Goal: Share content: Share content

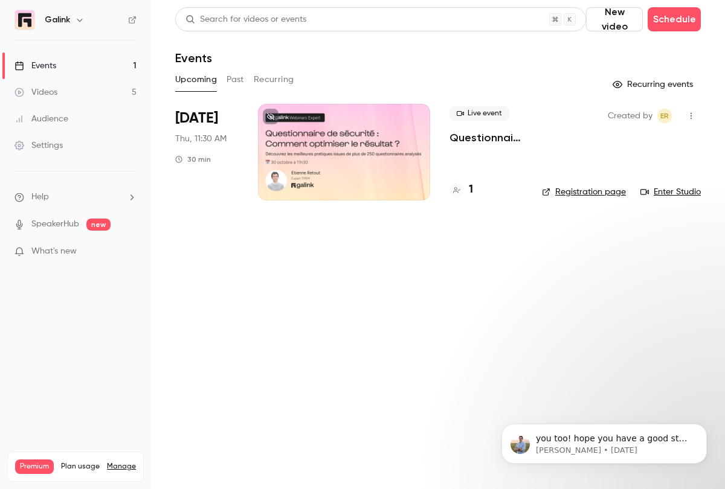
click at [477, 136] on p "Questionnaire de sécurité : Comment optimiser le résultat ?" at bounding box center [485, 137] width 73 height 14
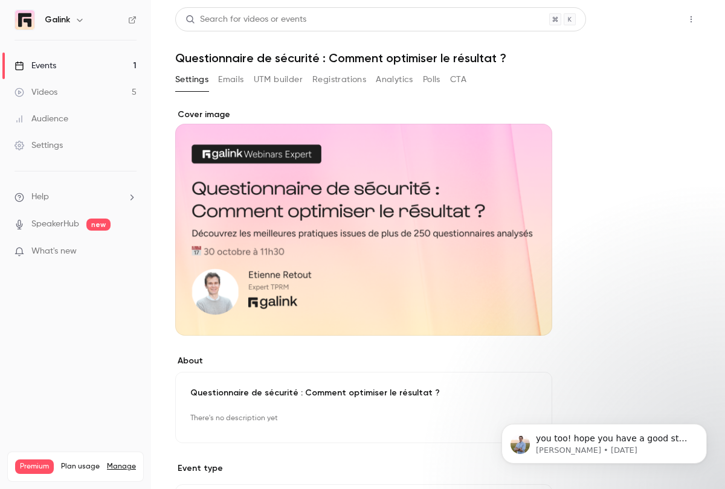
click at [650, 19] on button "Share" at bounding box center [648, 19] width 48 height 24
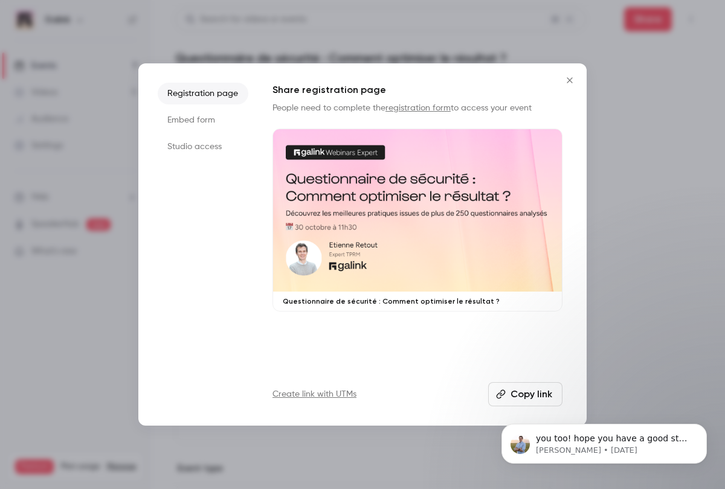
click at [518, 391] on button "Copy link" at bounding box center [525, 394] width 74 height 24
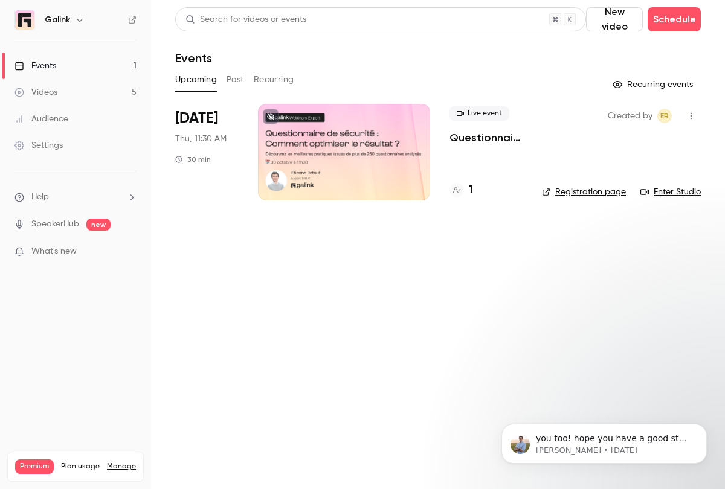
click at [484, 142] on p "Questionnaire de sécurité : Comment optimiser le résultat ?" at bounding box center [485, 137] width 73 height 14
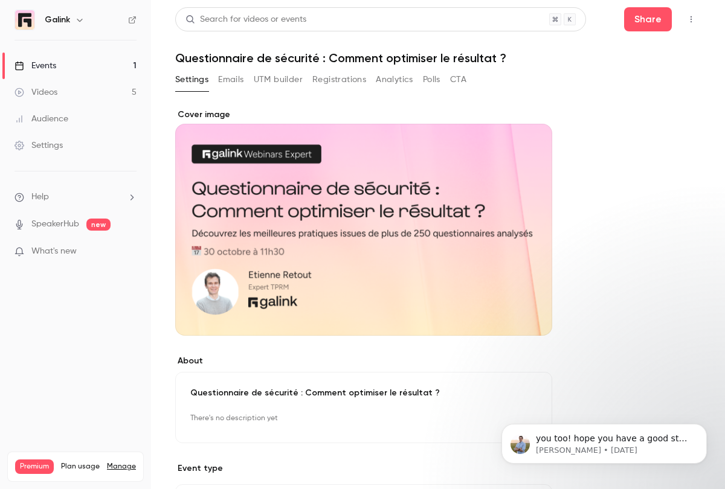
click at [239, 56] on h1 "Questionnaire de sécurité : Comment optimiser le résultat ?" at bounding box center [438, 58] width 526 height 14
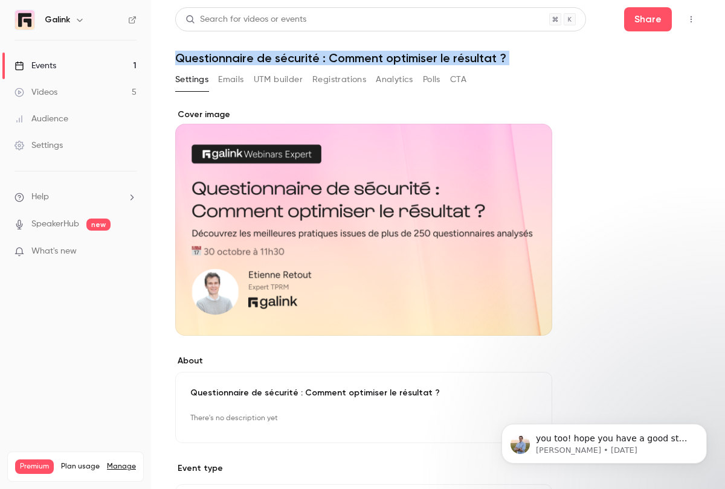
click at [239, 56] on h1 "Questionnaire de sécurité : Comment optimiser le résultat ?" at bounding box center [438, 58] width 526 height 14
copy div "Questionnaire de sécurité : Comment optimiser le résultat ? Settings Emails UTM…"
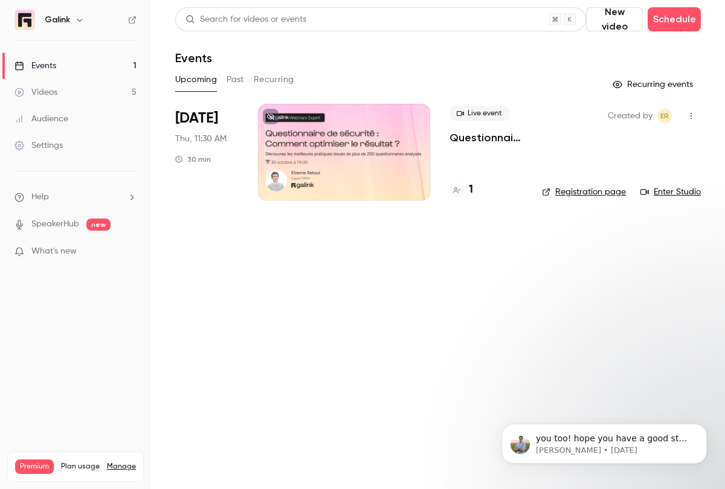
click at [466, 142] on p "Questionnaire de sécurité : Comment optimiser le résultat ?" at bounding box center [485, 137] width 73 height 14
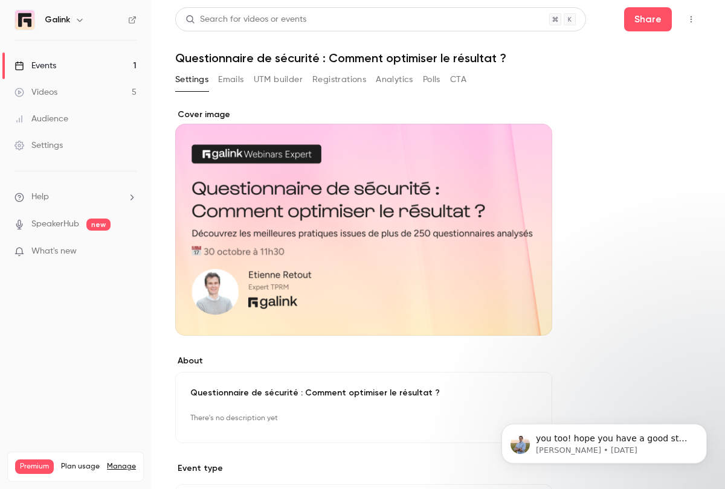
click at [347, 82] on button "Registrations" at bounding box center [339, 79] width 54 height 19
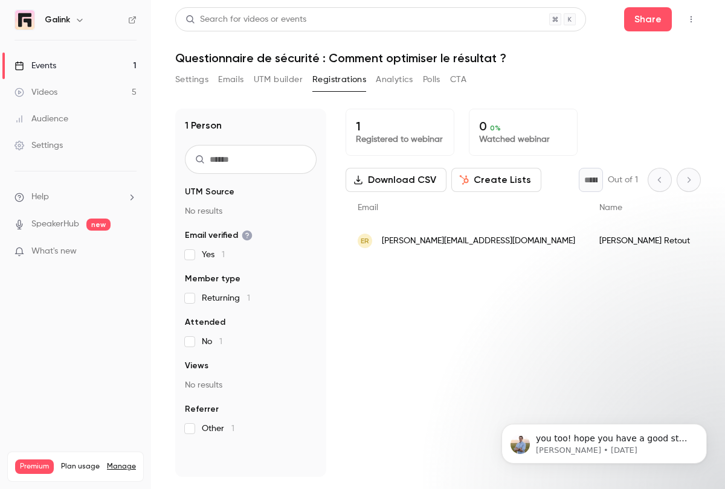
click at [72, 65] on link "Events 1" at bounding box center [75, 66] width 151 height 27
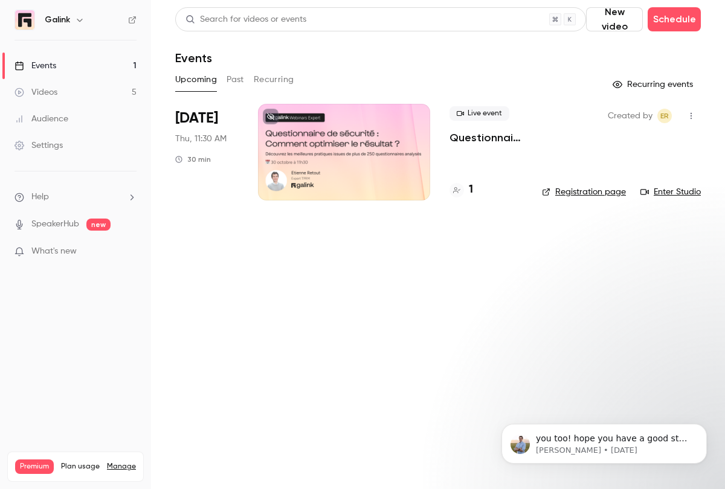
click at [97, 91] on link "Videos 5" at bounding box center [75, 92] width 151 height 27
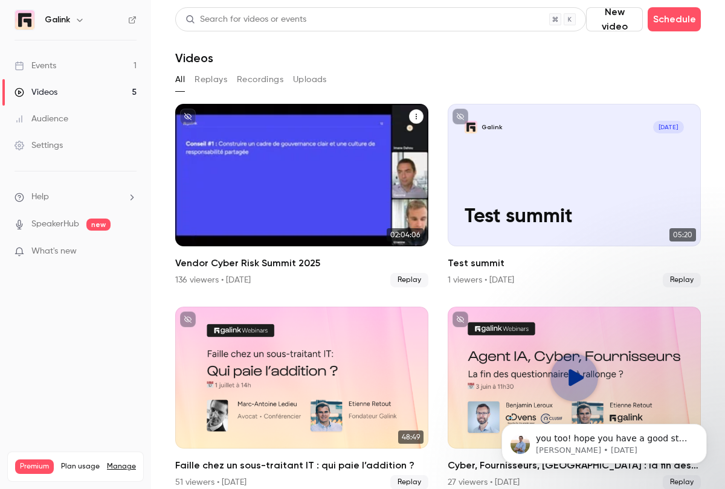
click at [268, 260] on h2 "Vendor Cyber Risk Summit 2025" at bounding box center [301, 263] width 253 height 14
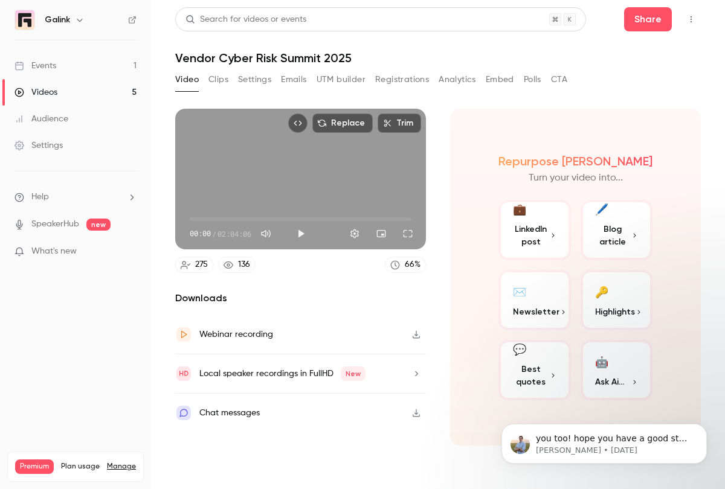
click at [457, 79] on button "Analytics" at bounding box center [457, 79] width 37 height 19
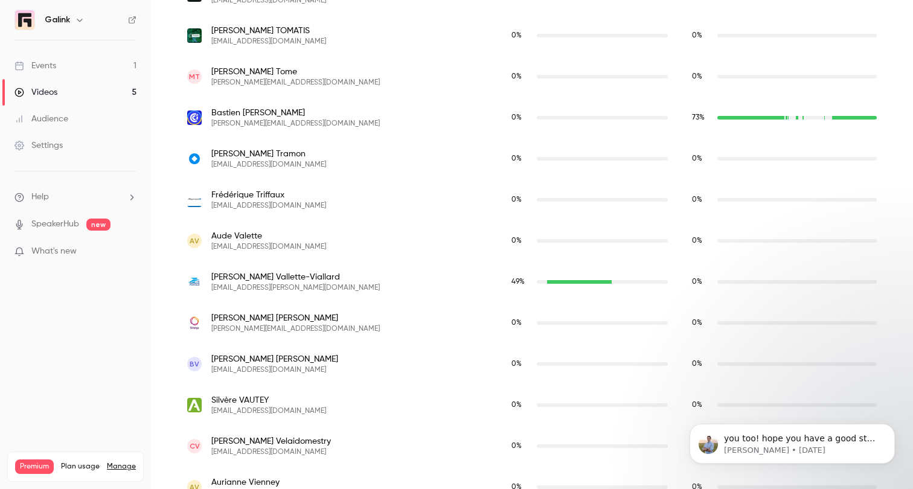
scroll to position [10803, 0]
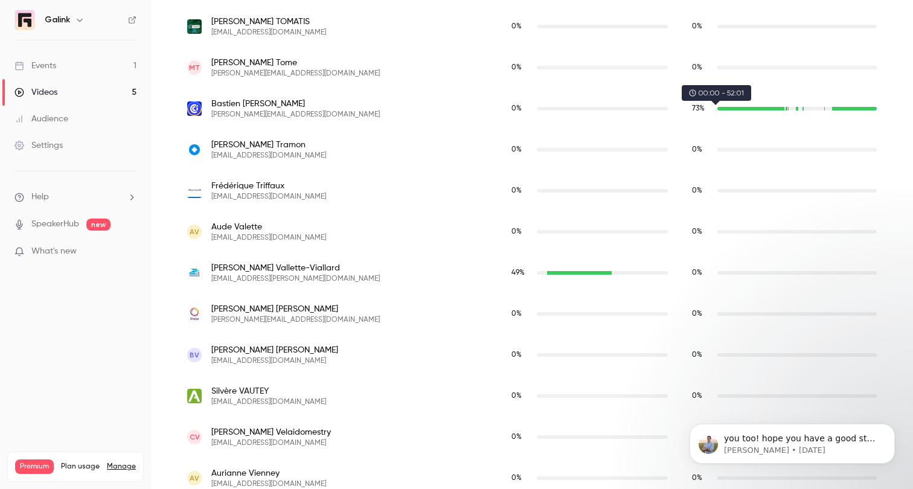
click at [721, 108] on div "b.touzeau@auvergne-rhone-alpes.cci.fr" at bounding box center [751, 109] width 66 height 4
click at [242, 105] on span "Bastien TOUZEAU" at bounding box center [295, 104] width 169 height 12
click at [286, 114] on span "b.touzeau@auvergne-rhone-alpes.cci.fr" at bounding box center [295, 115] width 169 height 10
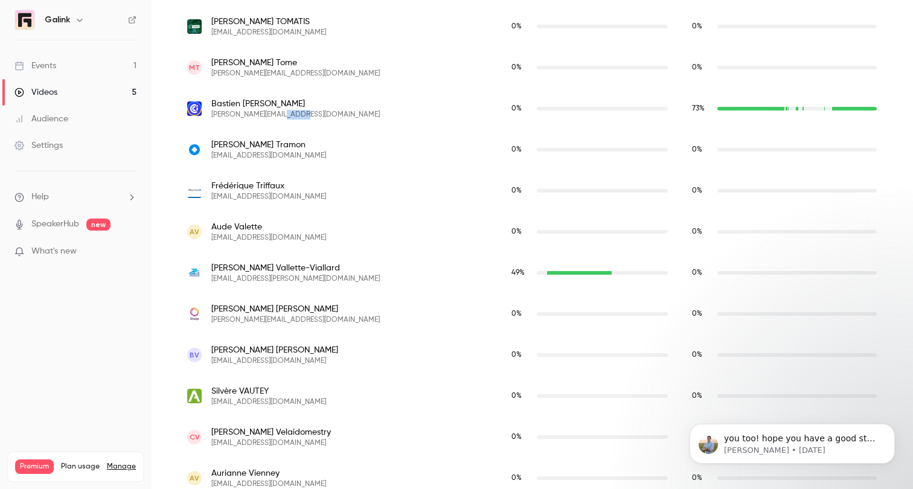
click at [286, 114] on span "b.touzeau@auvergne-rhone-alpes.cci.fr" at bounding box center [295, 115] width 169 height 10
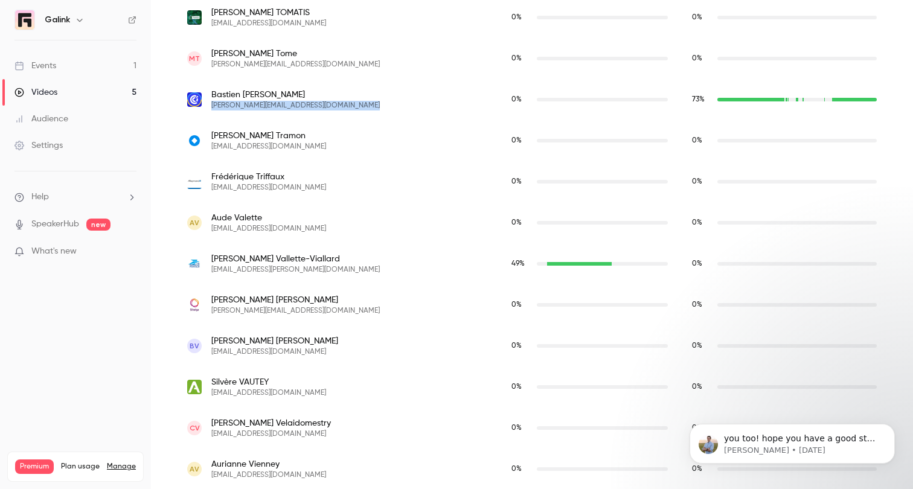
scroll to position [10814, 0]
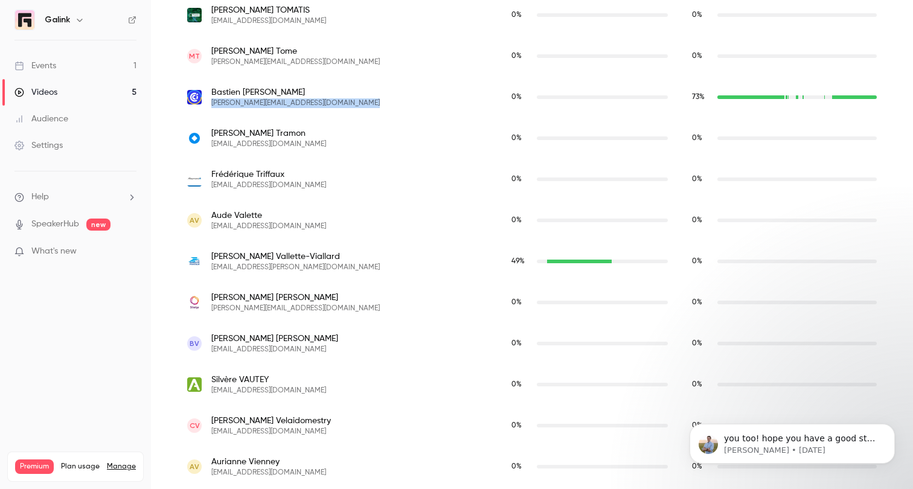
copy span "b.touzeau@auvergne-rhone-alpes.cci.fr"
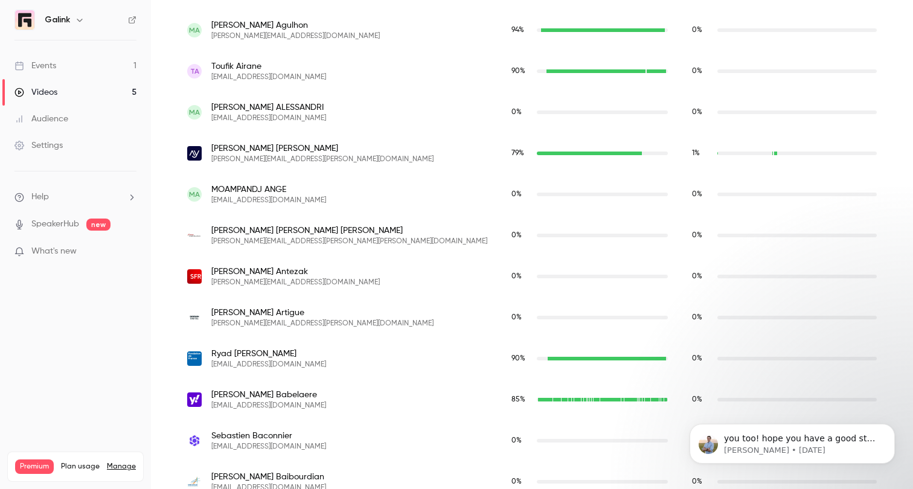
scroll to position [0, 0]
